Goal: Entertainment & Leisure: Consume media (video, audio)

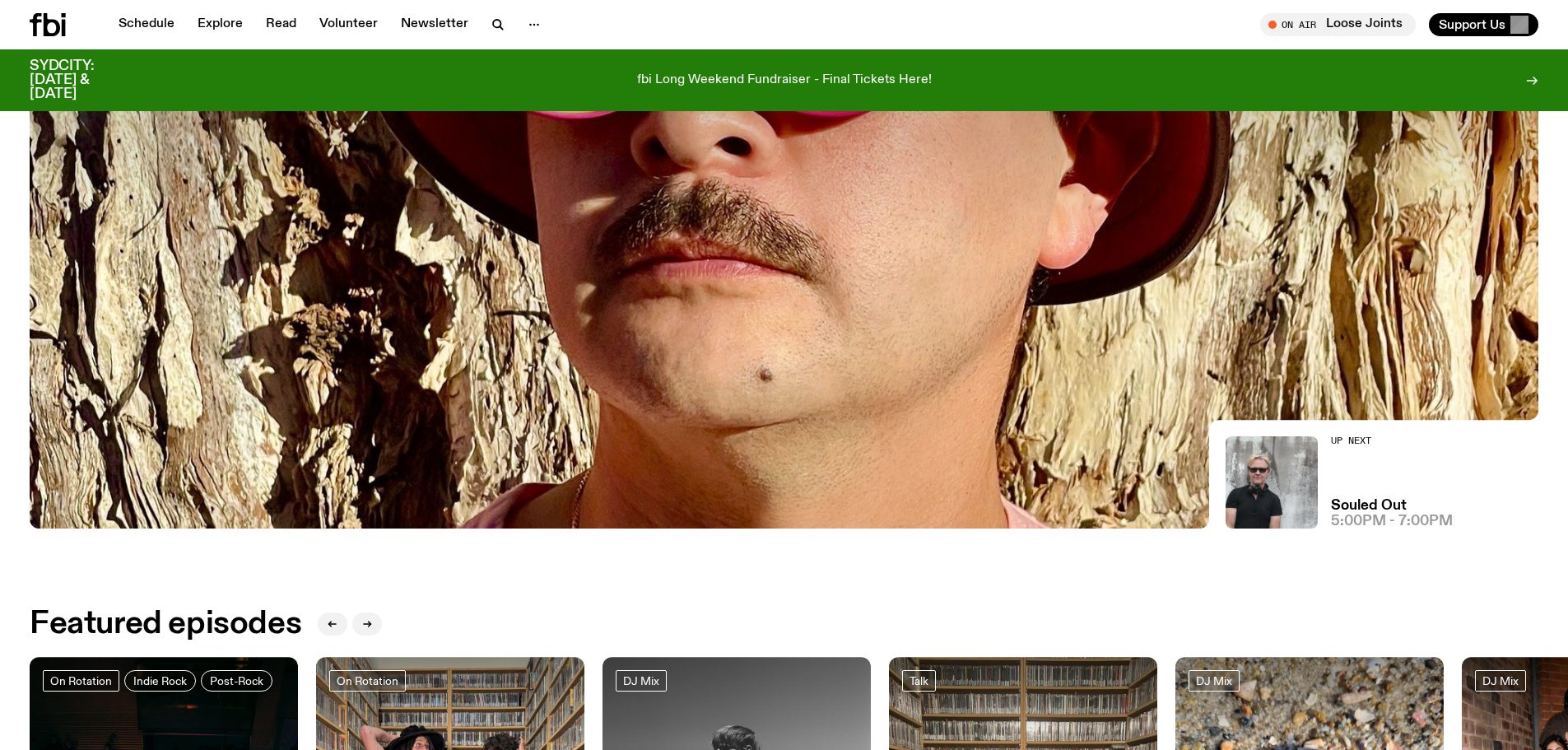
scroll to position [495, 0]
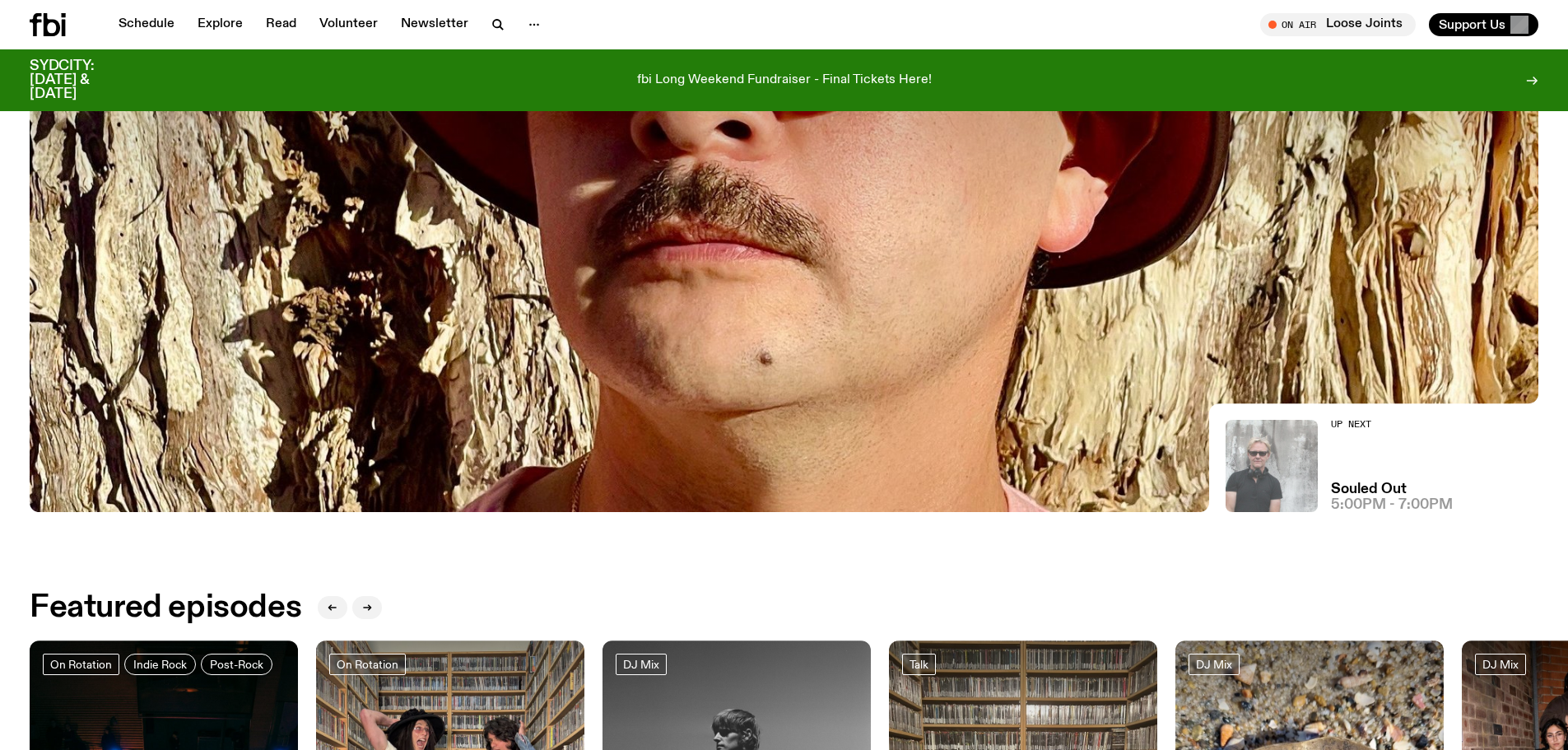
click at [1258, 478] on img at bounding box center [1272, 466] width 92 height 92
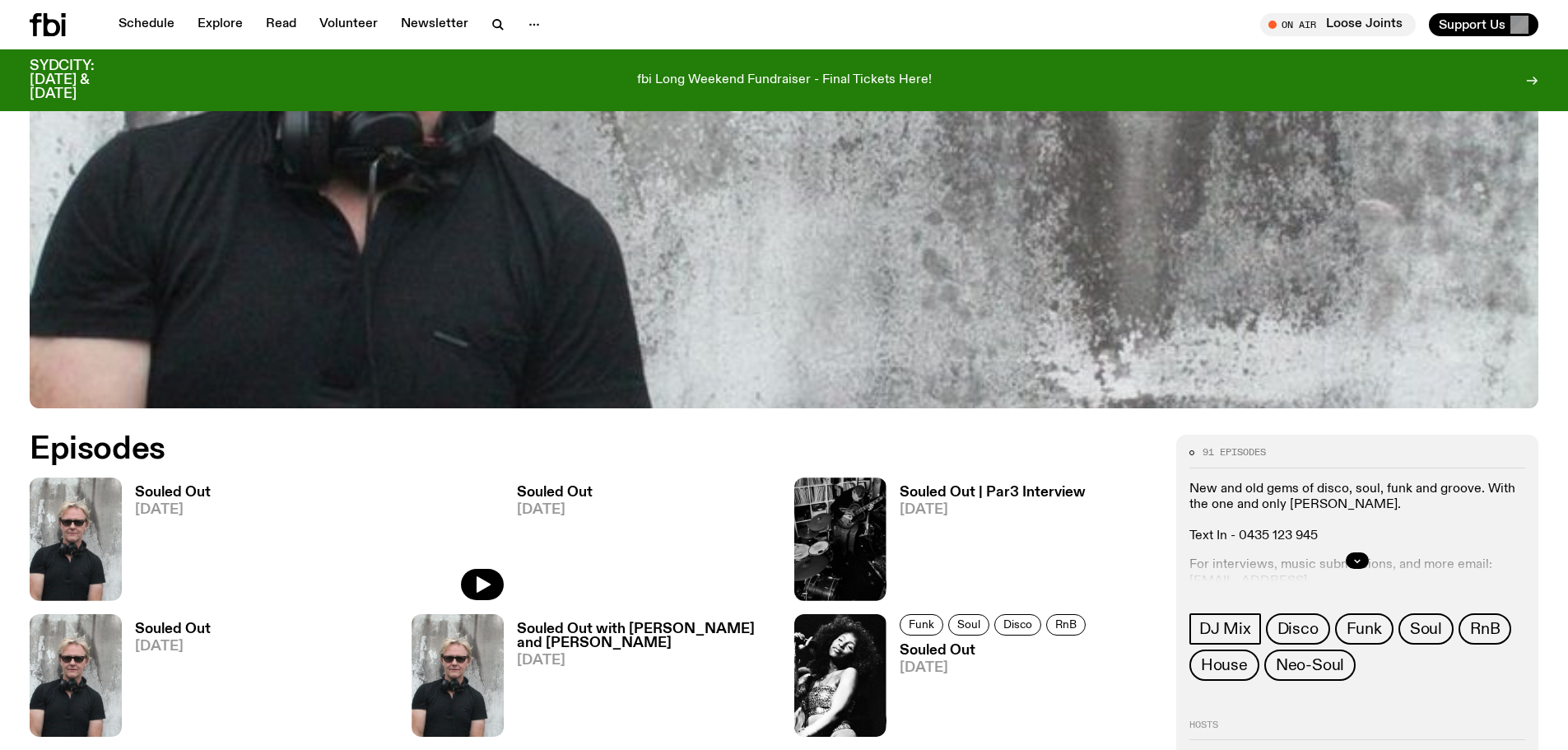
scroll to position [735, 0]
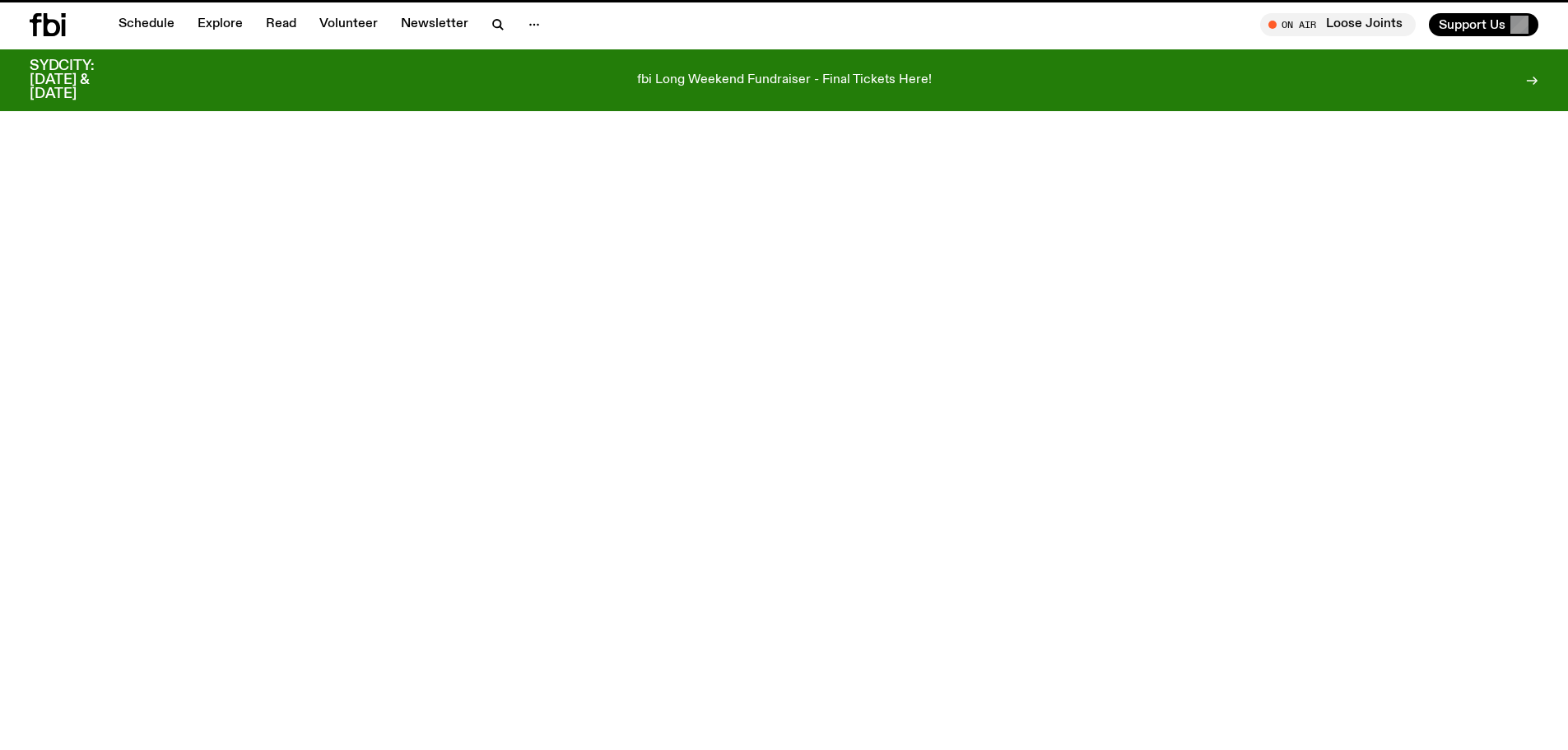
scroll to position [495, 0]
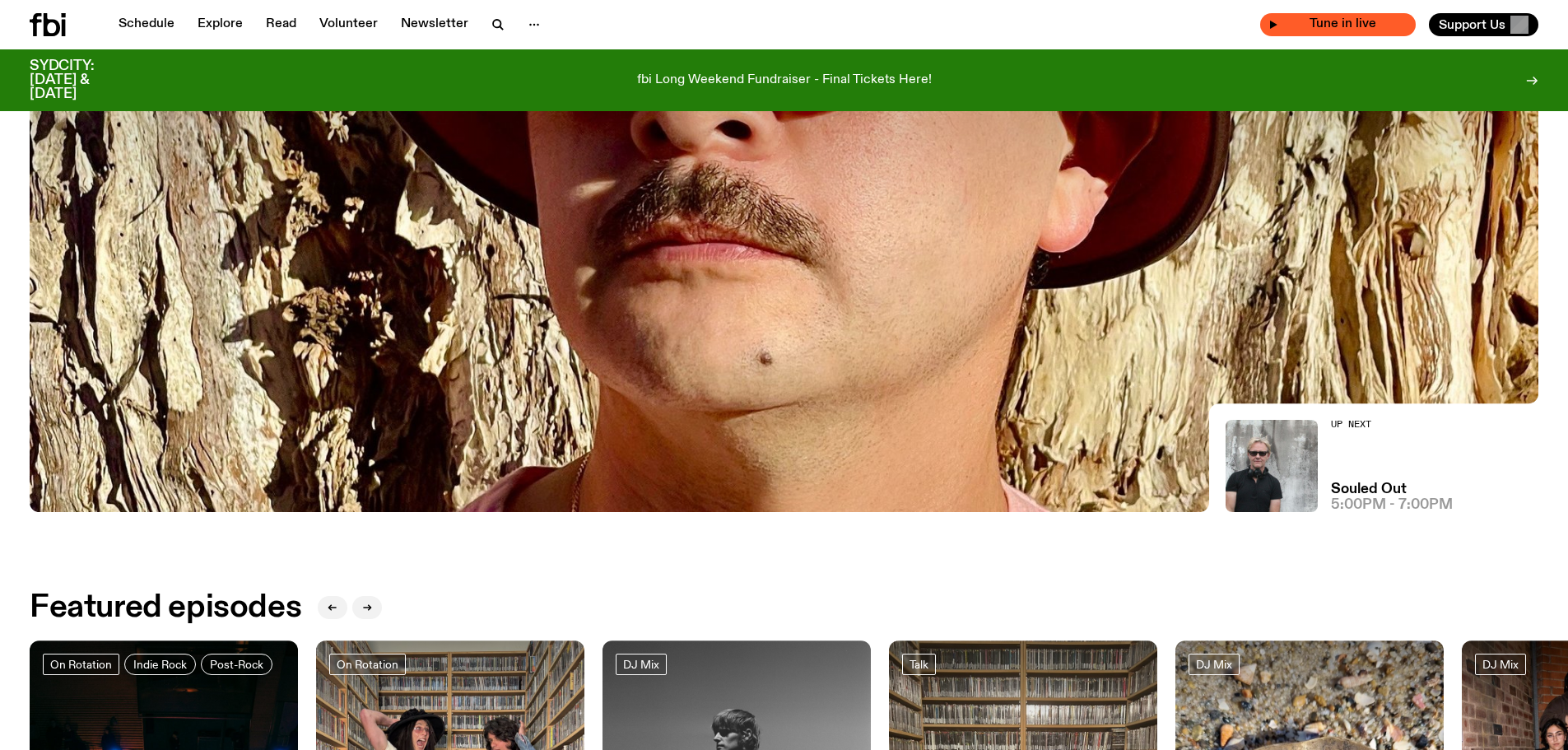
click at [1310, 28] on span "Tune in live" at bounding box center [1344, 24] width 130 height 12
